Goal: Task Accomplishment & Management: Complete application form

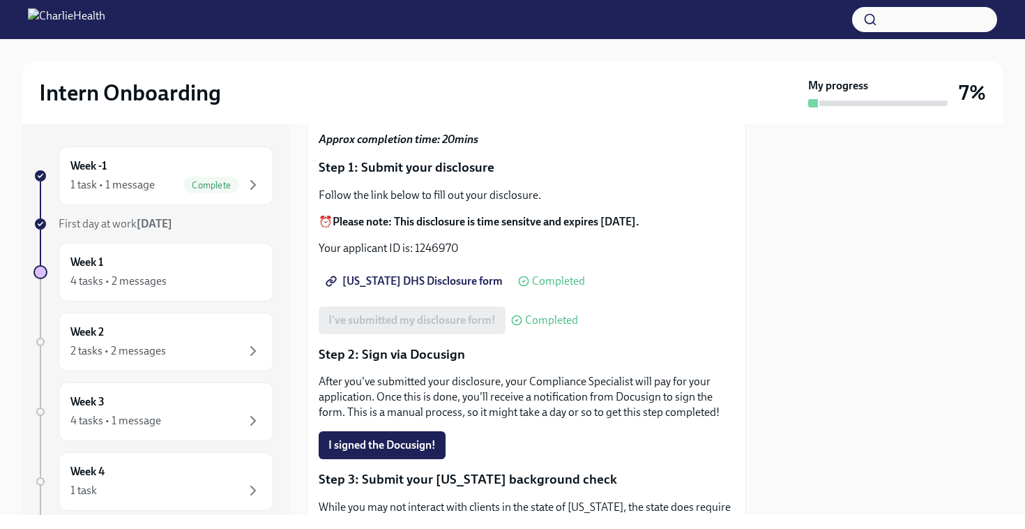
scroll to position [130, 0]
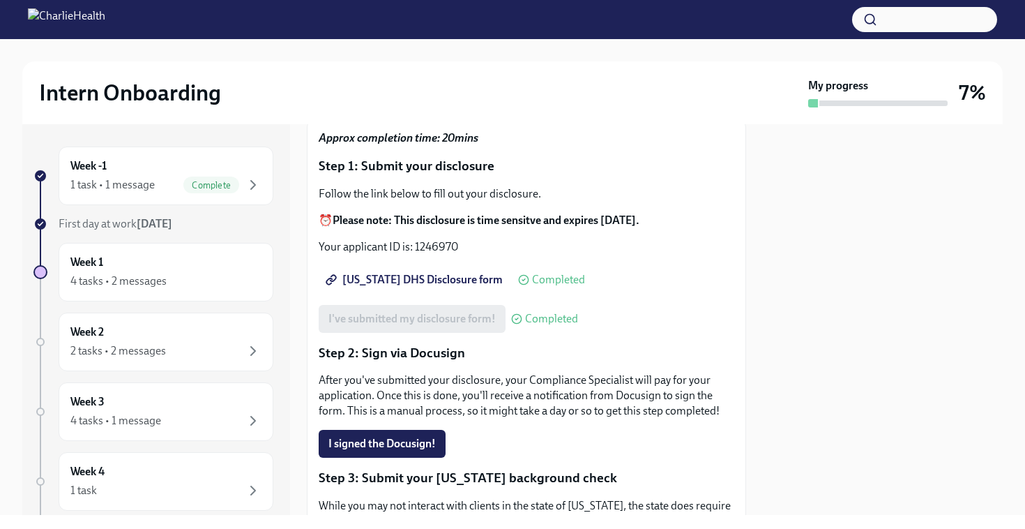
click at [612, 430] on div "I signed the Docusign!" at bounding box center [527, 444] width 416 height 28
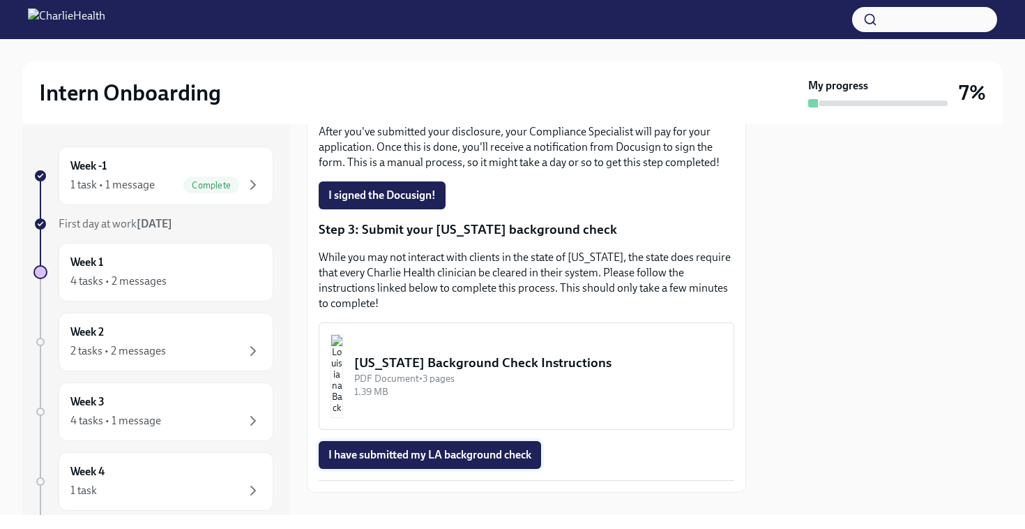
scroll to position [378, 0]
click at [464, 354] on div "[US_STATE] Background Check Instructions" at bounding box center [538, 363] width 368 height 18
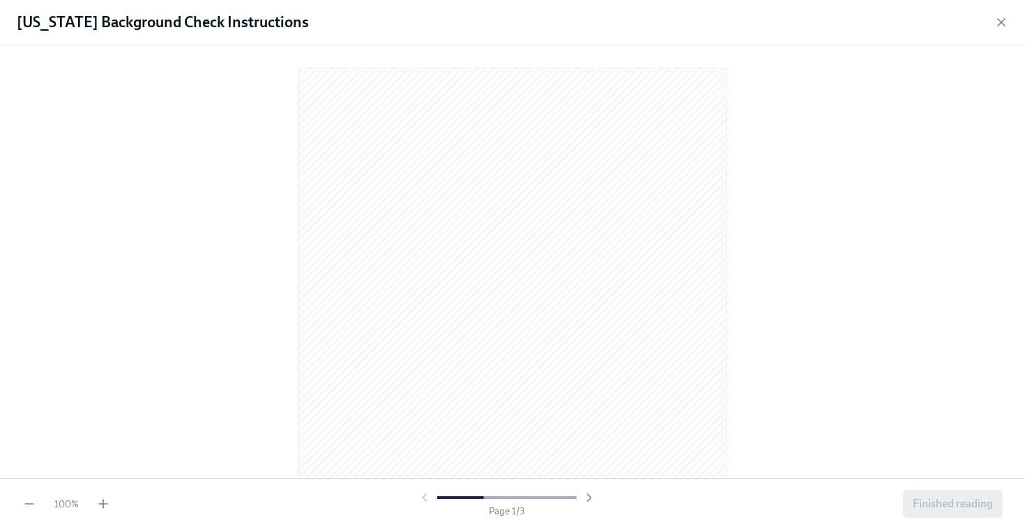
click at [835, 218] on div at bounding box center [512, 258] width 981 height 404
click at [107, 506] on icon "button" at bounding box center [103, 504] width 14 height 14
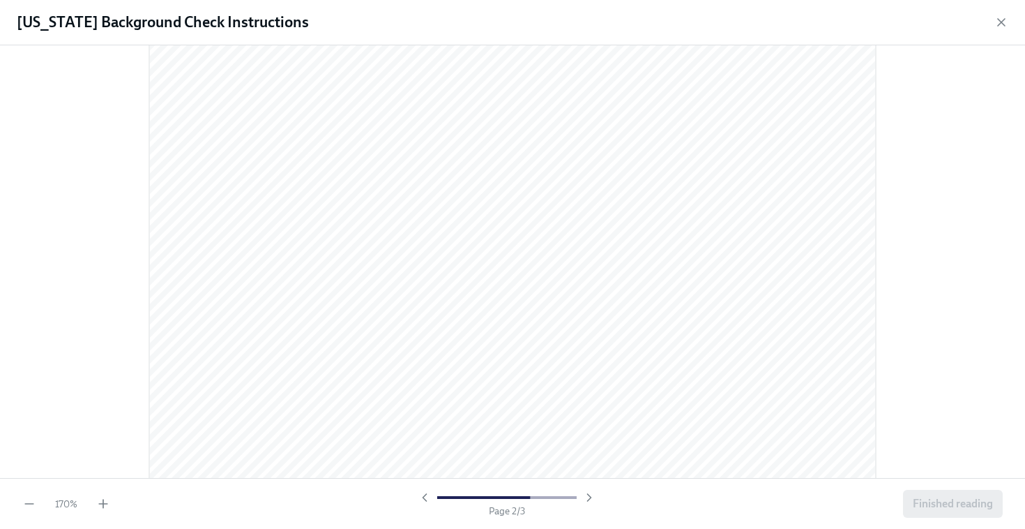
scroll to position [1479, 0]
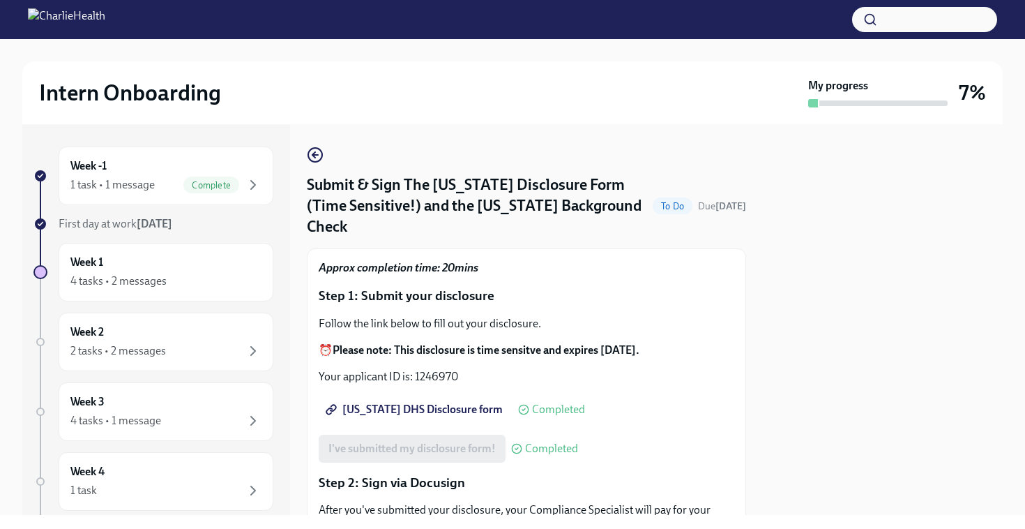
click at [800, 399] on div at bounding box center [883, 319] width 240 height 391
click at [800, 398] on div at bounding box center [883, 319] width 240 height 391
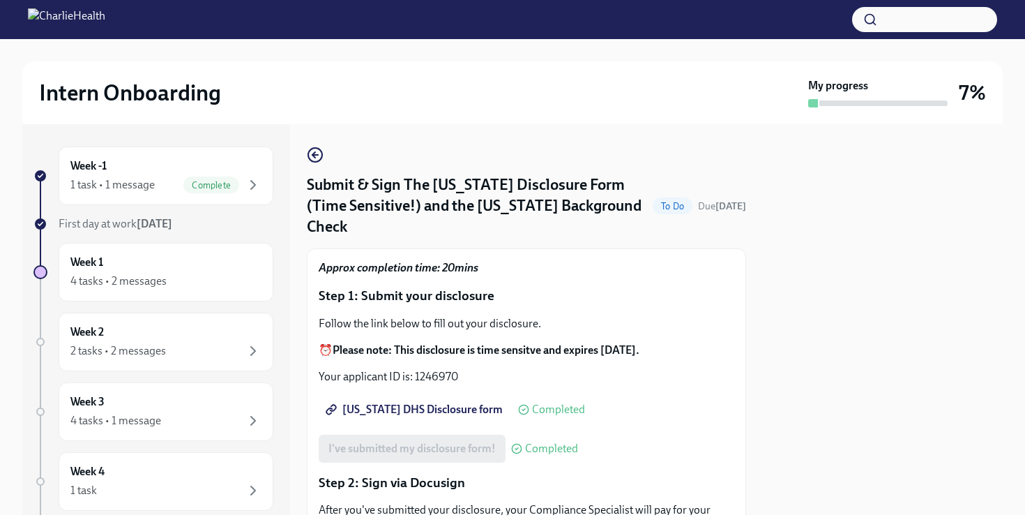
click at [796, 396] on div at bounding box center [883, 319] width 240 height 391
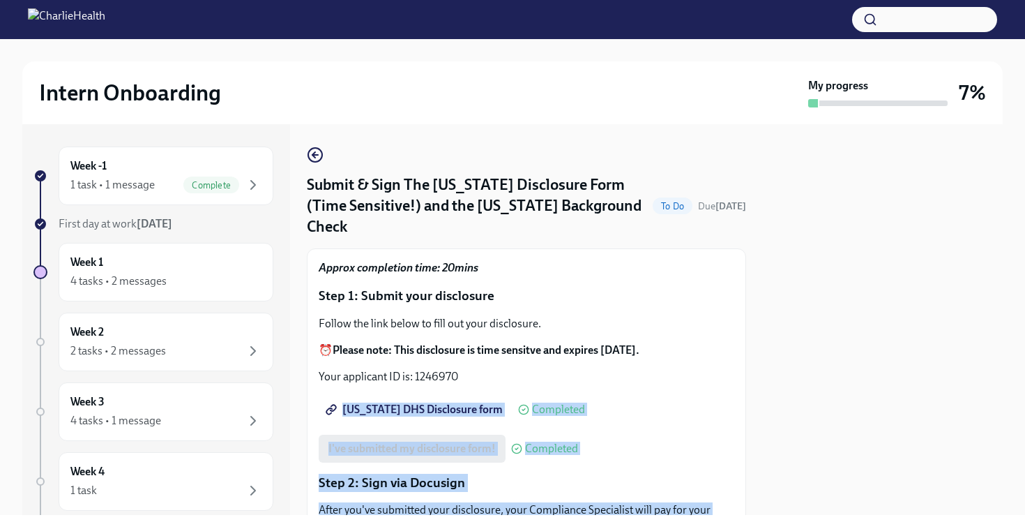
drag, startPoint x: 718, startPoint y: 396, endPoint x: 705, endPoint y: 359, distance: 39.3
click at [705, 359] on div "Week -1 1 task • 1 message Complete First day at work [DATE] Week 1 4 tasks • 2…" at bounding box center [512, 319] width 981 height 391
click at [704, 369] on p "Your applicant ID is: 1246970" at bounding box center [527, 376] width 416 height 15
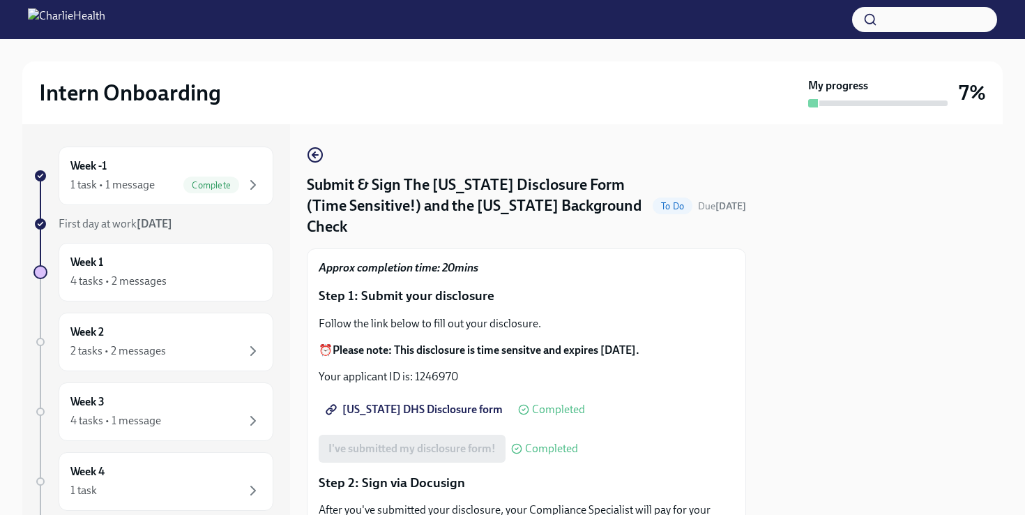
click at [595, 316] on div "Follow the link below to fill out your disclosure. ⏰ Please note: This disclosu…" at bounding box center [527, 350] width 416 height 68
click at [828, 324] on div at bounding box center [883, 319] width 240 height 391
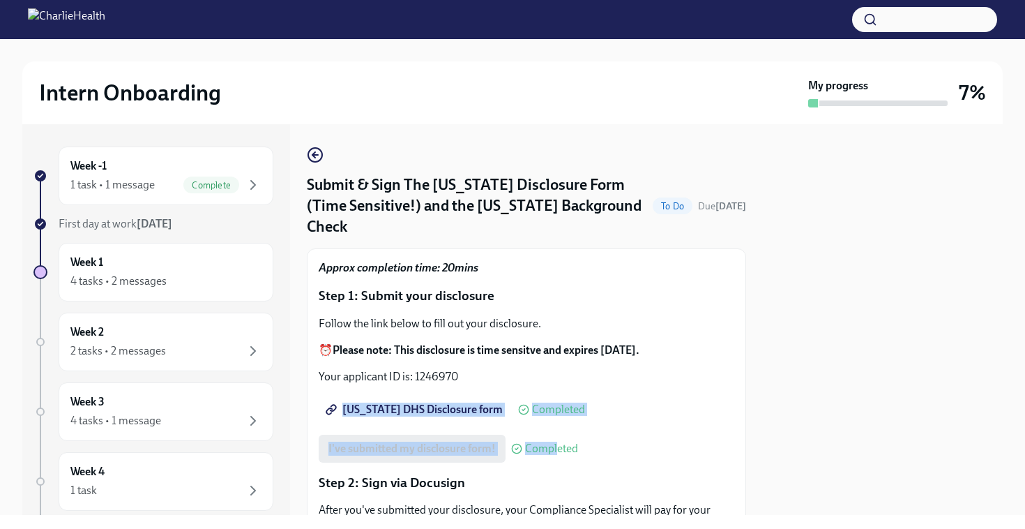
drag, startPoint x: 557, startPoint y: 352, endPoint x: 557, endPoint y: 423, distance: 71.1
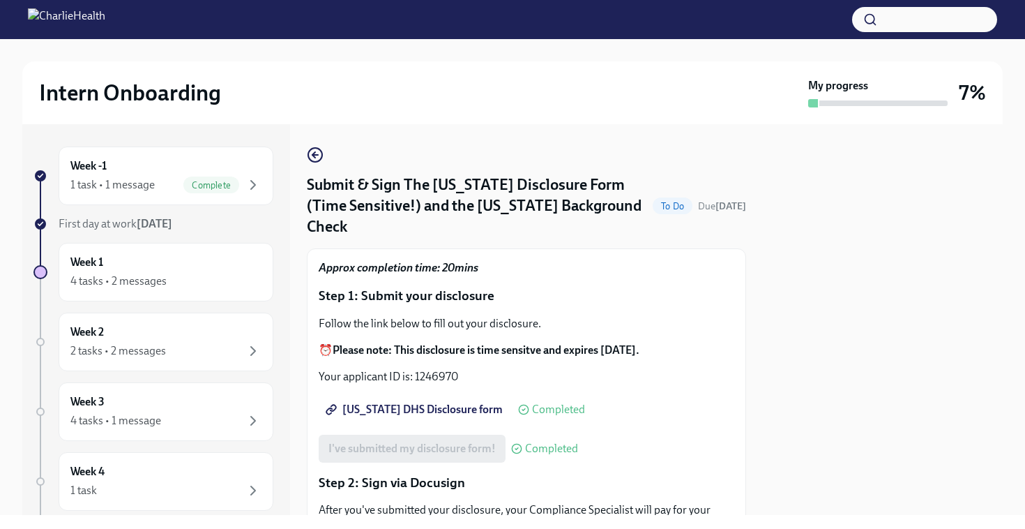
click at [911, 452] on div at bounding box center [883, 319] width 240 height 391
click at [312, 156] on icon "button" at bounding box center [315, 154] width 17 height 17
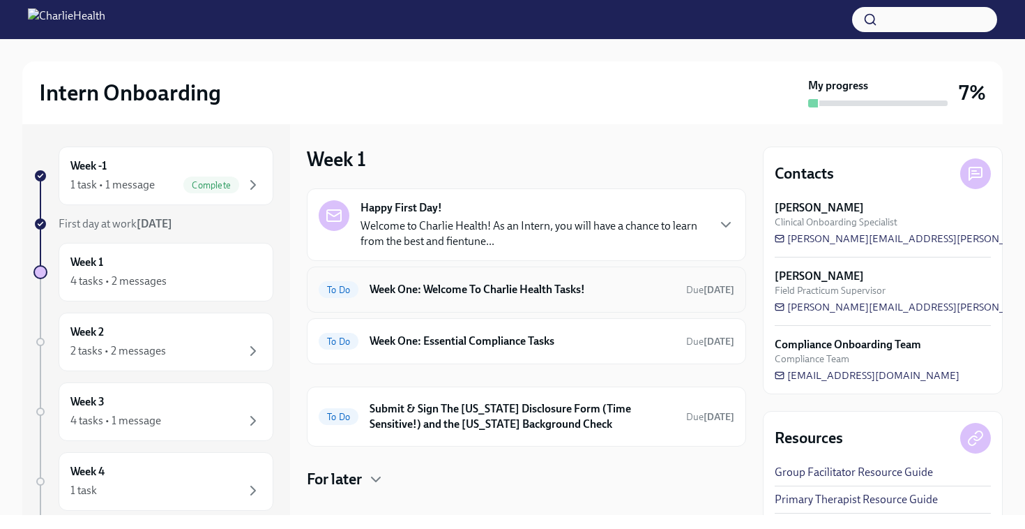
click at [658, 291] on h6 "Week One: Welcome To Charlie Health Tasks!" at bounding box center [522, 289] width 305 height 15
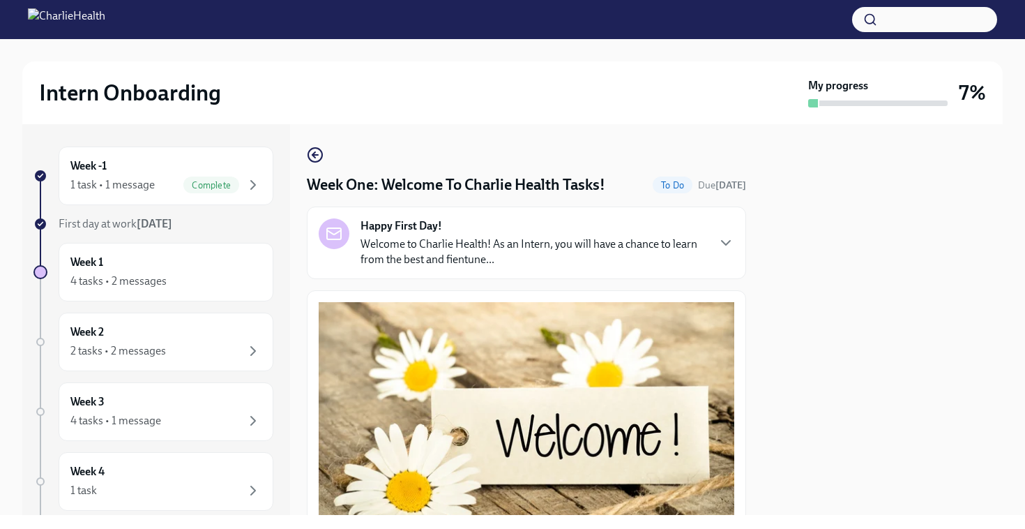
click at [889, 352] on div at bounding box center [883, 319] width 240 height 391
click at [809, 259] on div at bounding box center [883, 319] width 240 height 391
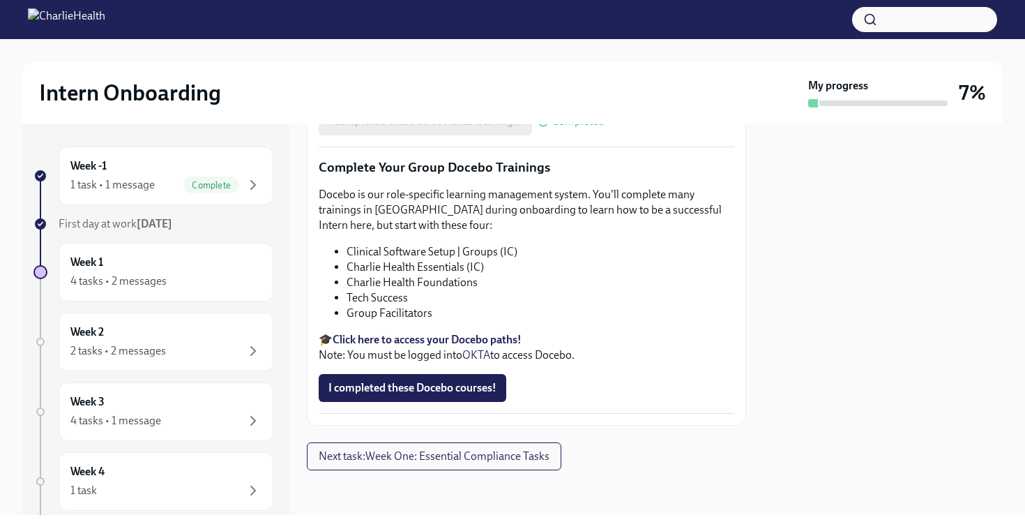
scroll to position [1670, 0]
